Goal: Transaction & Acquisition: Purchase product/service

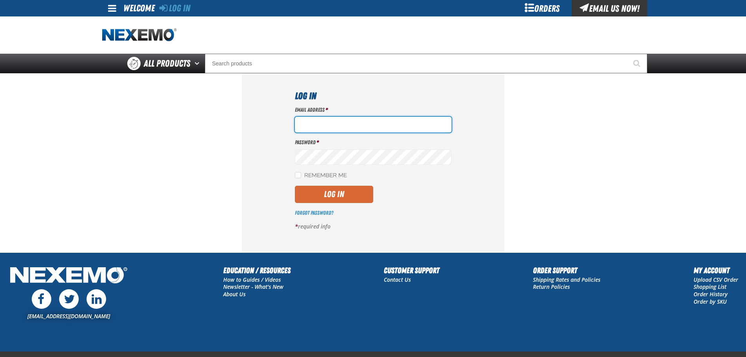
type input "[EMAIL_ADDRESS][DOMAIN_NAME]"
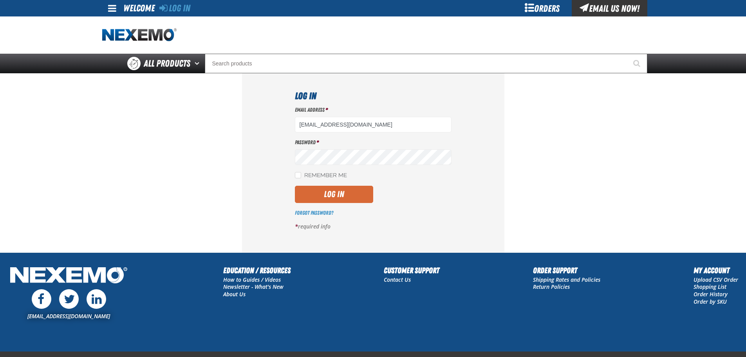
click at [356, 196] on button "Log In" at bounding box center [334, 194] width 78 height 17
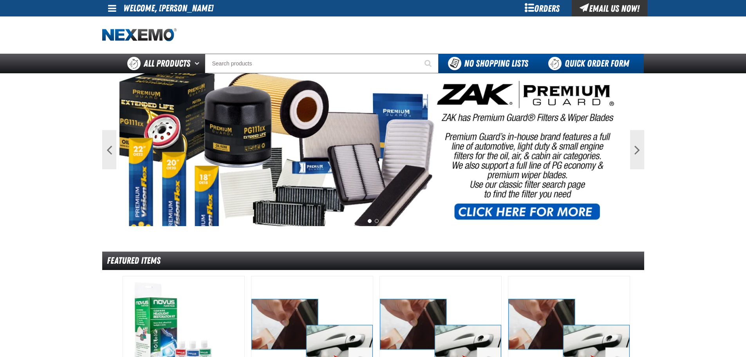
click at [568, 65] on link "Quick Order Form" at bounding box center [591, 64] width 106 height 20
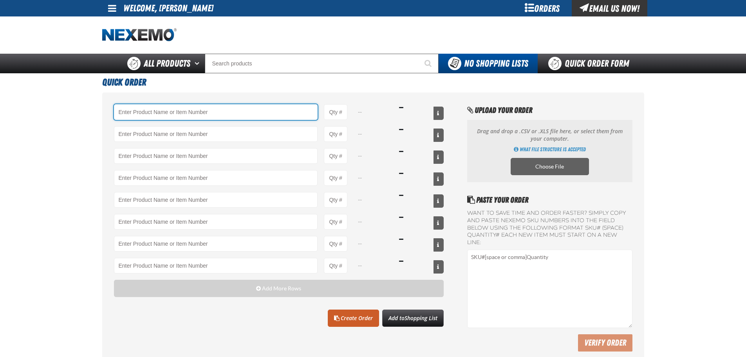
click at [240, 114] on input "Product" at bounding box center [216, 112] width 204 height 16
type input "A103 - Throttle Body and Intake Cleaner - ZAK Products"
type input "1"
select select "can"
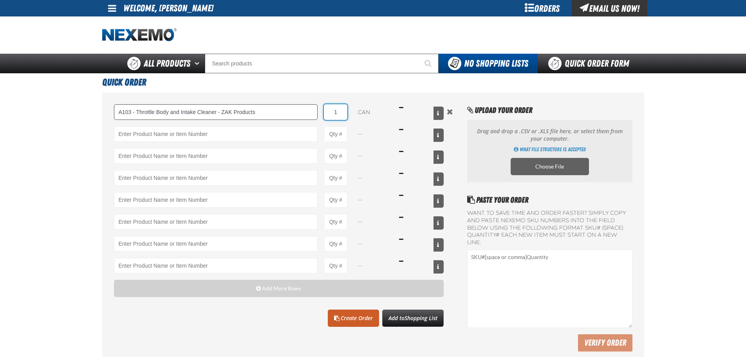
type input "A103 - Throttle Body and Intake Cleaner - ZAK Products"
type input "72"
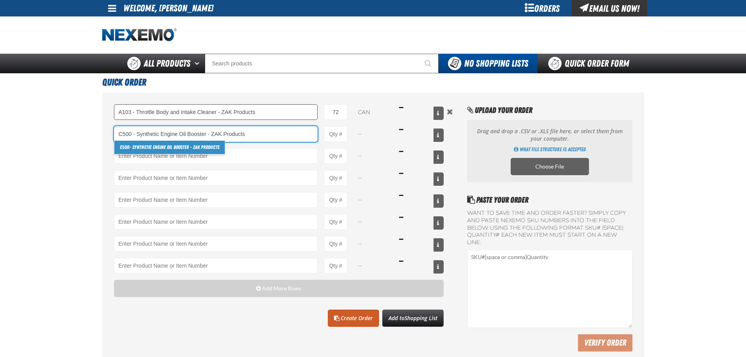
type input "C500 - Synthetic Engine Oil Booster - ZAK Products"
type input "1"
select select "bottle"
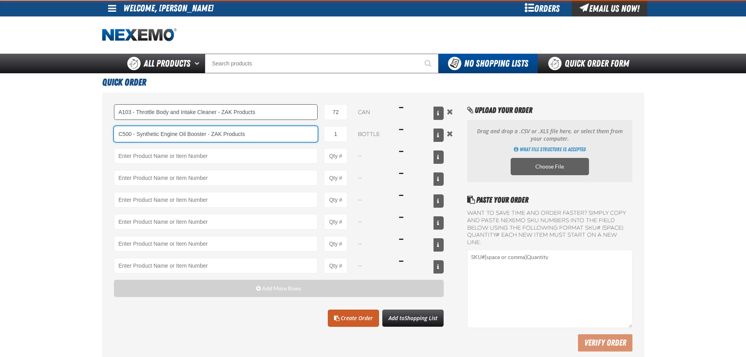
type input "C500 - Synthetic Engine Oil Booster - ZAK Products"
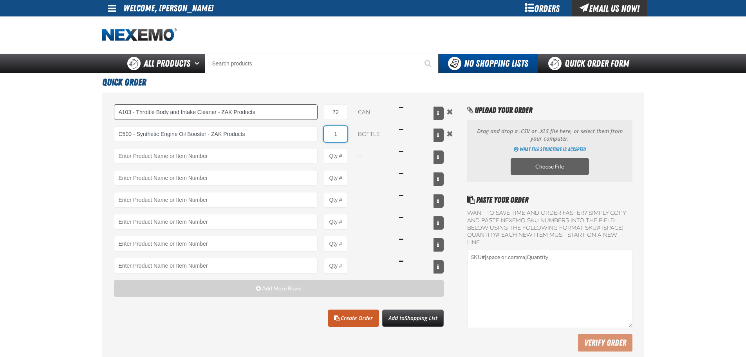
type input "16"
type input "C500 - Synthetic Engine Oil Booster - ZAK Products"
type input "168"
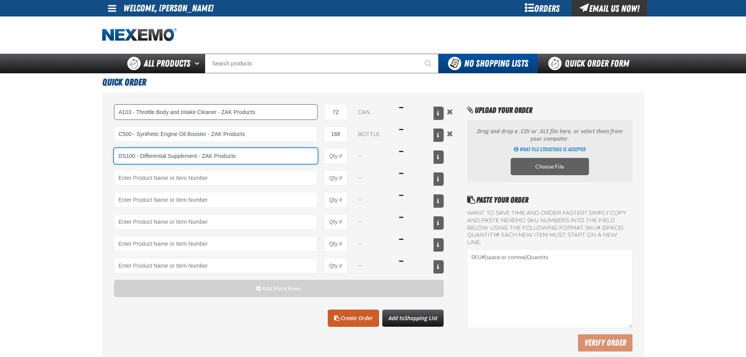
type input "DS100 - Differential Supplement - ZAK Products"
type input "1"
select select "bottle"
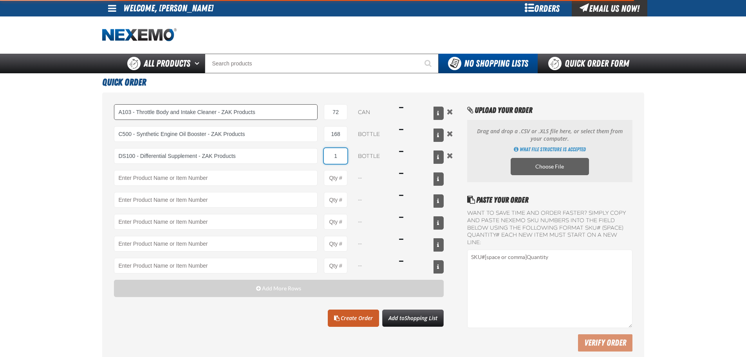
type input "DS100 - Differential Supplement - ZAK Products"
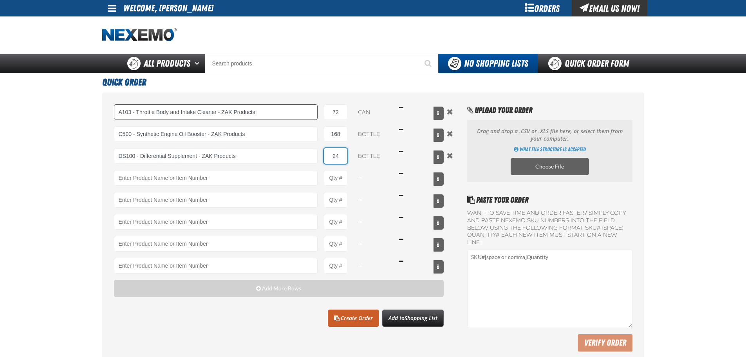
type input "24"
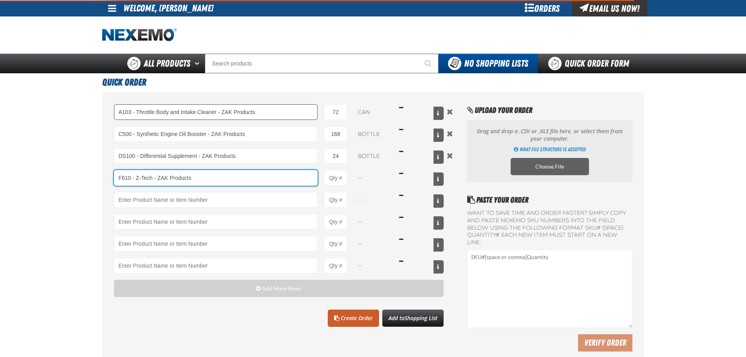
type input "F610 - Z-Tech - ZAK Products"
type input "1"
select select "bottle"
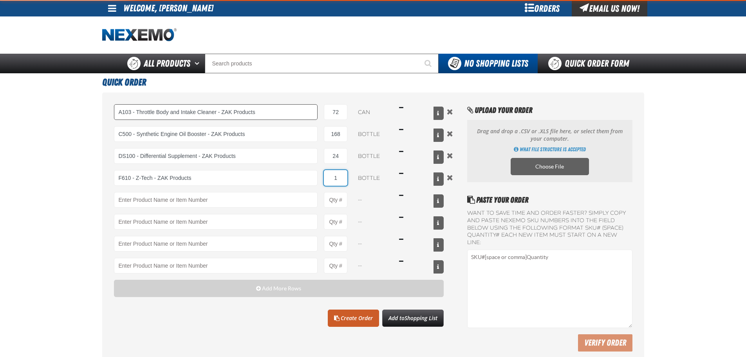
type input "F610 - Z-Tech - ZAK Products"
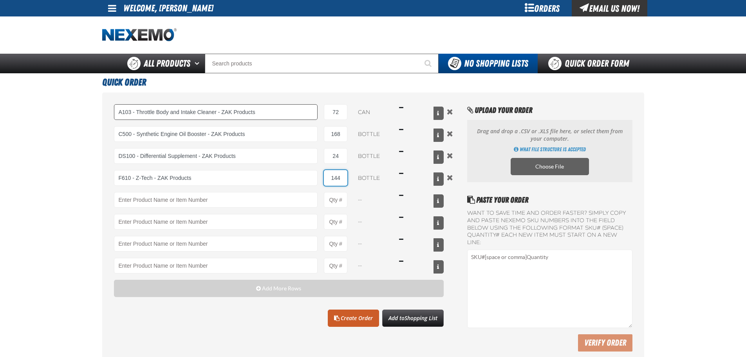
type input "144"
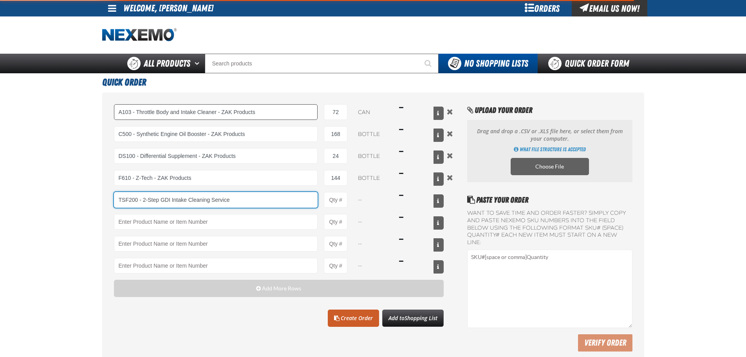
type input "TSF200 - 2-Step GDI Intake Cleaning Service"
type input "1"
select select "kit"
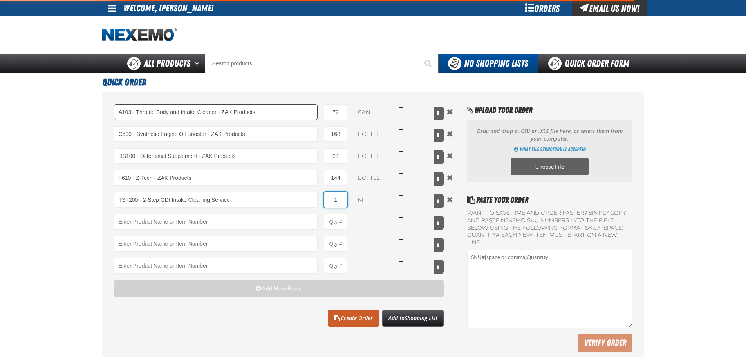
type input "TSF200 - 2-Step GDI Intake Cleaning Service"
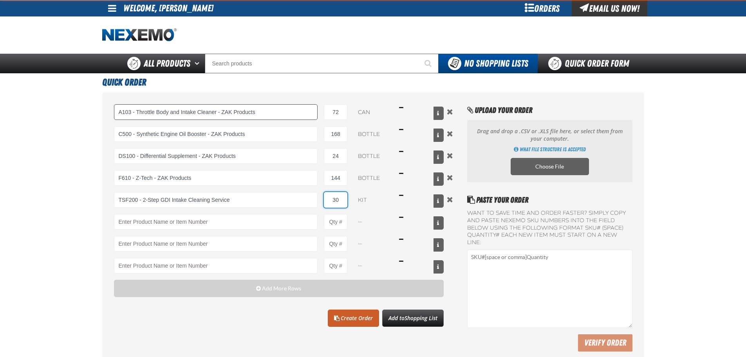
type input "30"
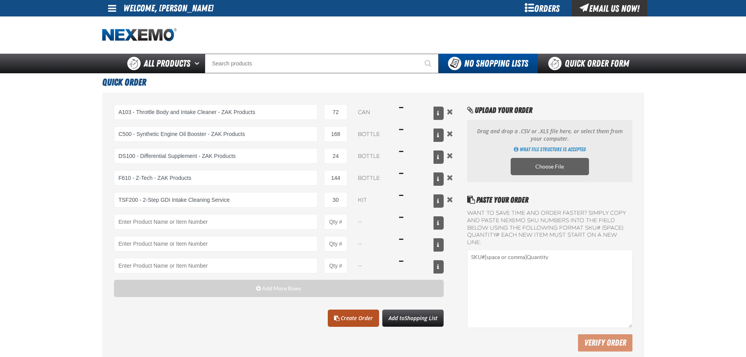
click at [352, 317] on link "Create Order" at bounding box center [353, 317] width 51 height 17
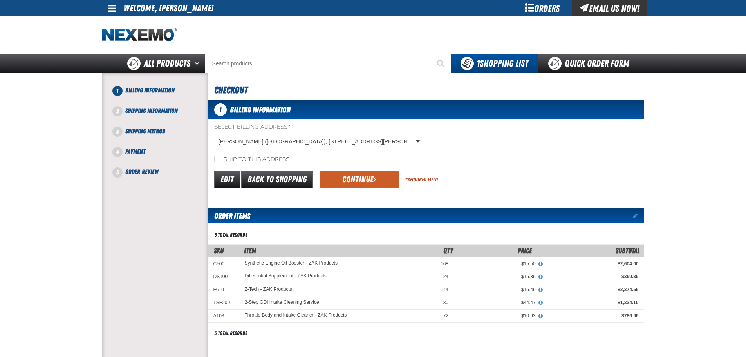
click at [261, 158] on label "Ship to this address" at bounding box center [251, 159] width 75 height 7
click at [220, 158] on input "Ship to this address" at bounding box center [217, 159] width 6 height 6
checkbox input "true"
click at [339, 175] on button "Continue" at bounding box center [359, 179] width 78 height 17
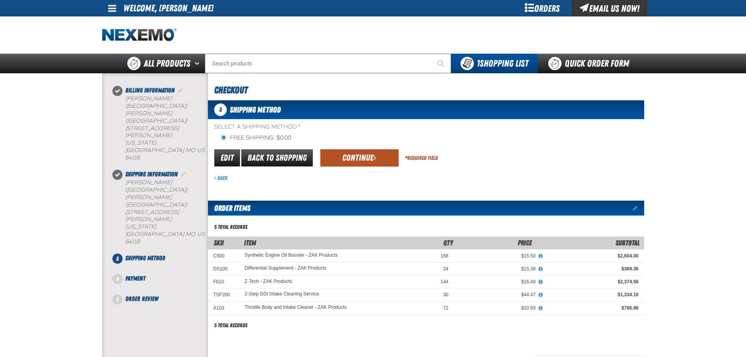
click at [363, 158] on button "Continue" at bounding box center [359, 157] width 78 height 17
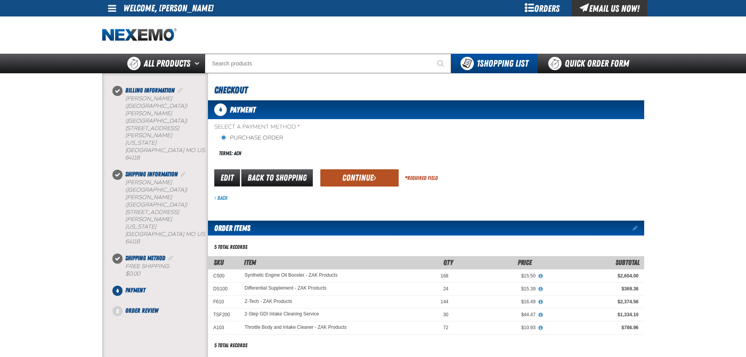
click at [380, 176] on button "Continue" at bounding box center [359, 177] width 78 height 17
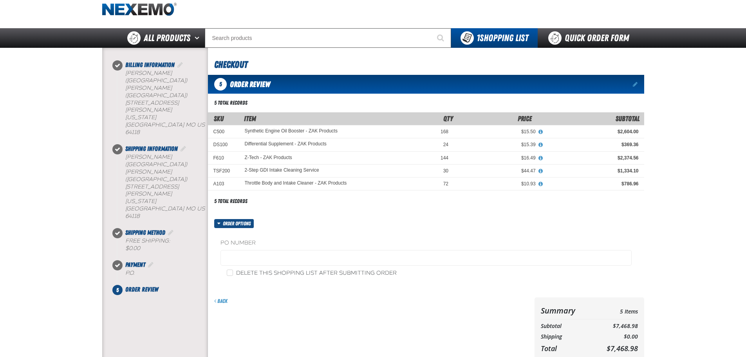
scroll to position [39, 0]
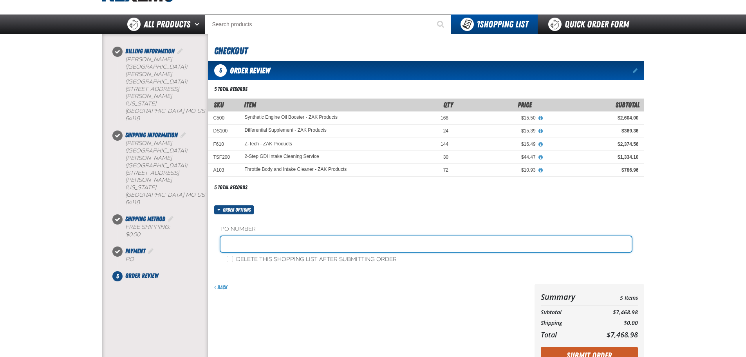
click at [266, 237] on input "text" at bounding box center [425, 244] width 411 height 16
type input "840336-JC"
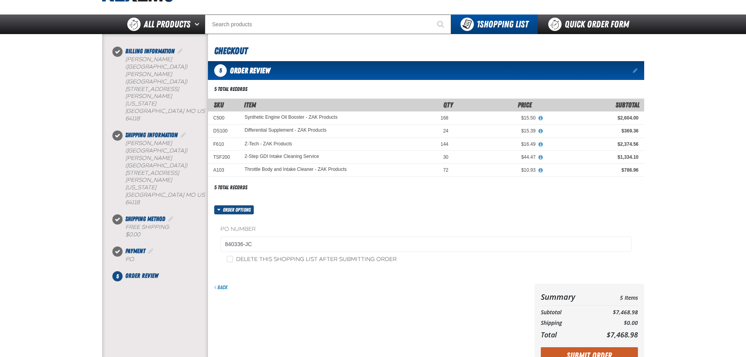
click at [263, 260] on label "Delete this shopping list after submitting order" at bounding box center [312, 259] width 170 height 7
click at [233, 260] on input "Delete this shopping list after submitting order" at bounding box center [230, 259] width 6 height 6
checkbox input "true"
click at [614, 351] on button "Submit Order" at bounding box center [589, 355] width 97 height 17
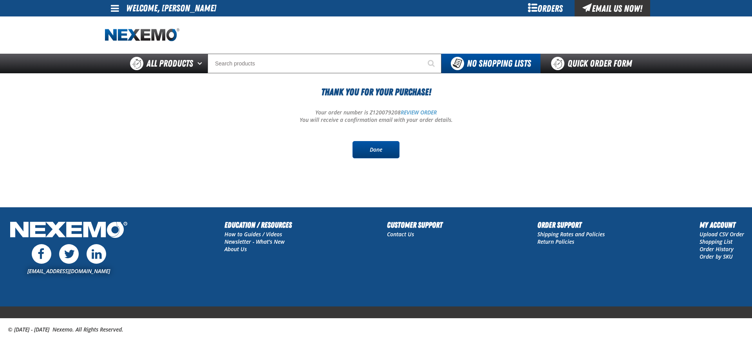
click at [387, 144] on link "Done" at bounding box center [375, 149] width 47 height 17
